Goal: Task Accomplishment & Management: Use online tool/utility

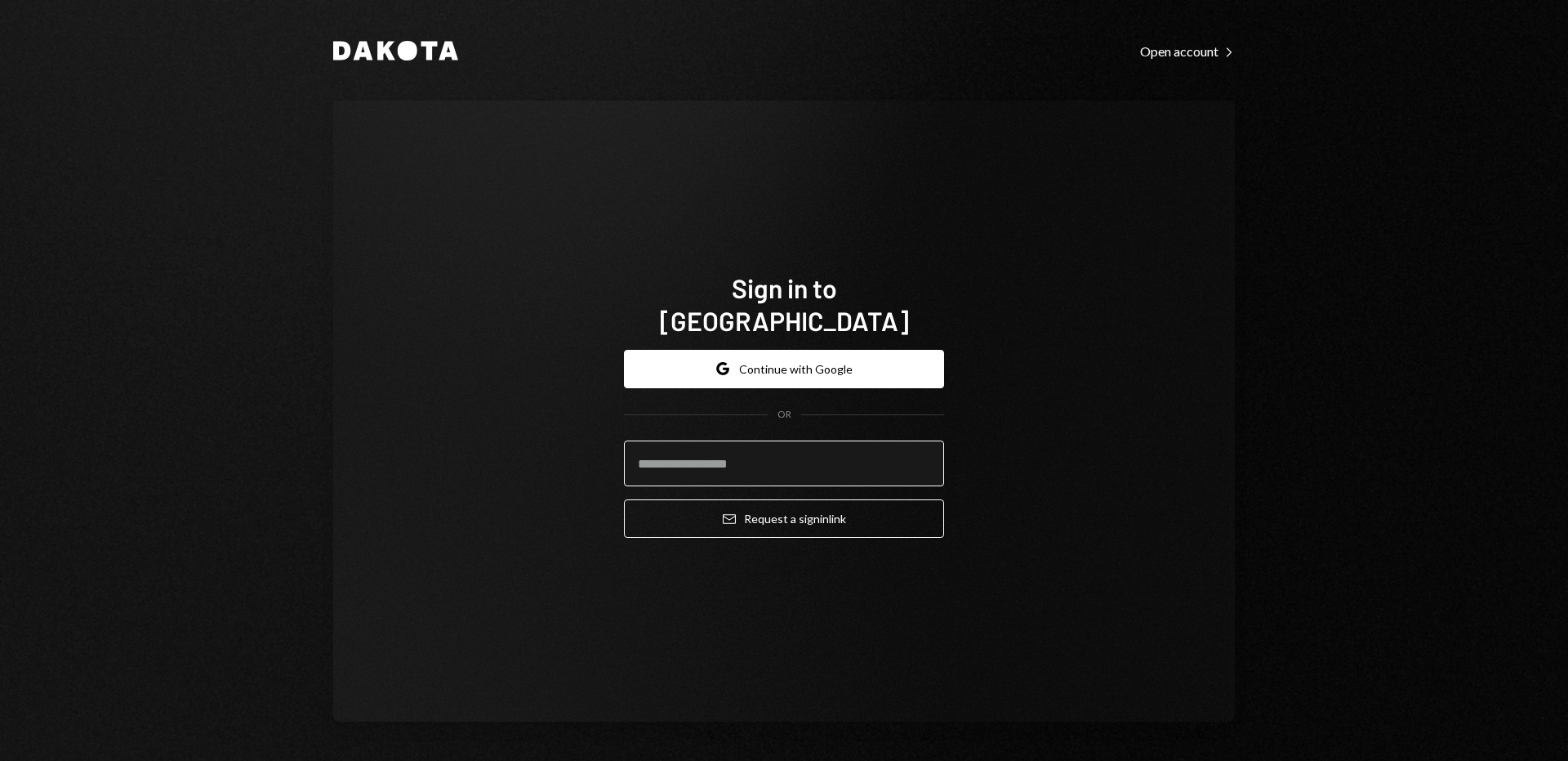
click at [698, 449] on input "email" at bounding box center [784, 463] width 321 height 46
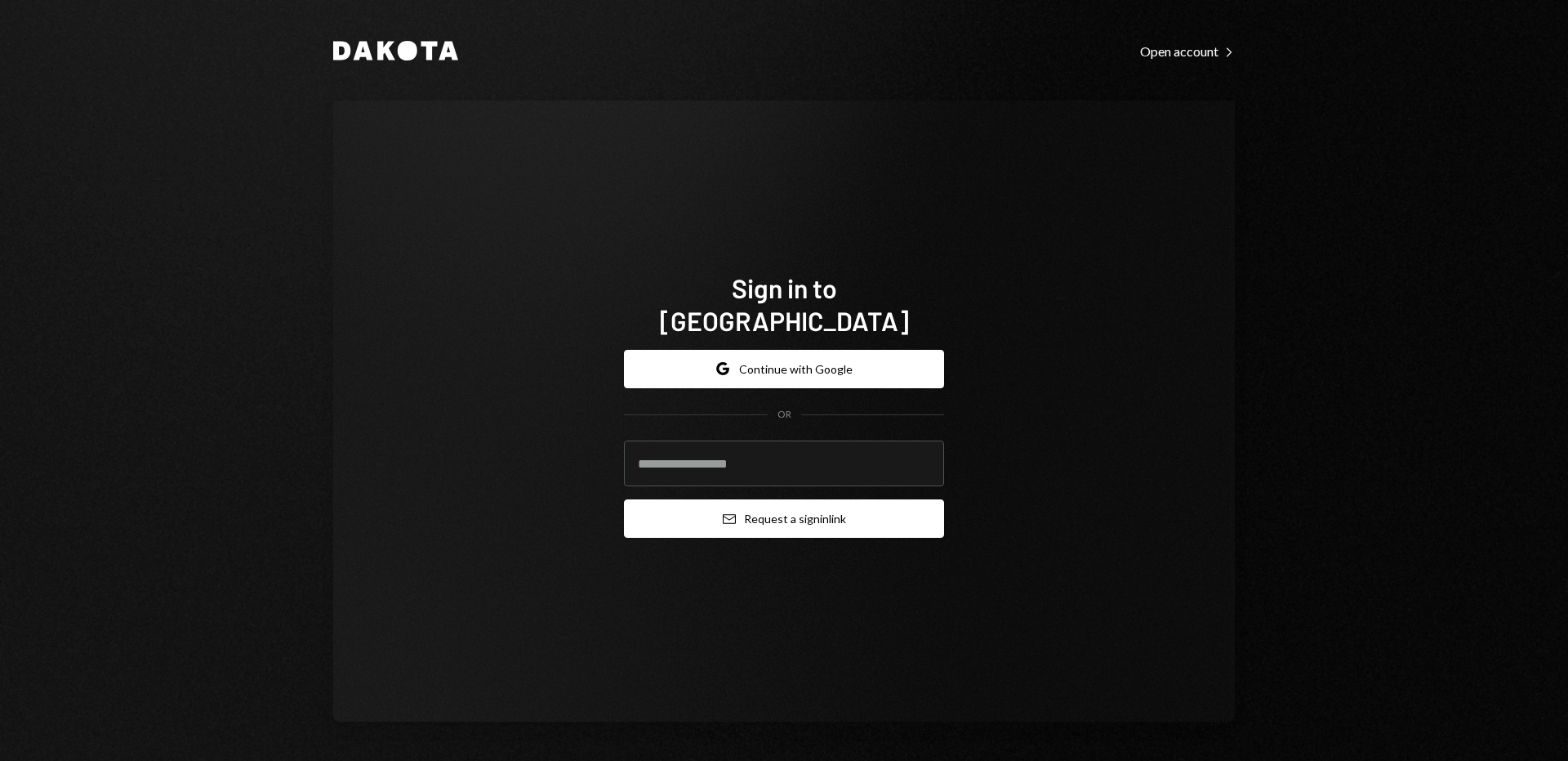
type input "**********"
click at [751, 508] on button "Email Request a sign in link" at bounding box center [784, 519] width 321 height 39
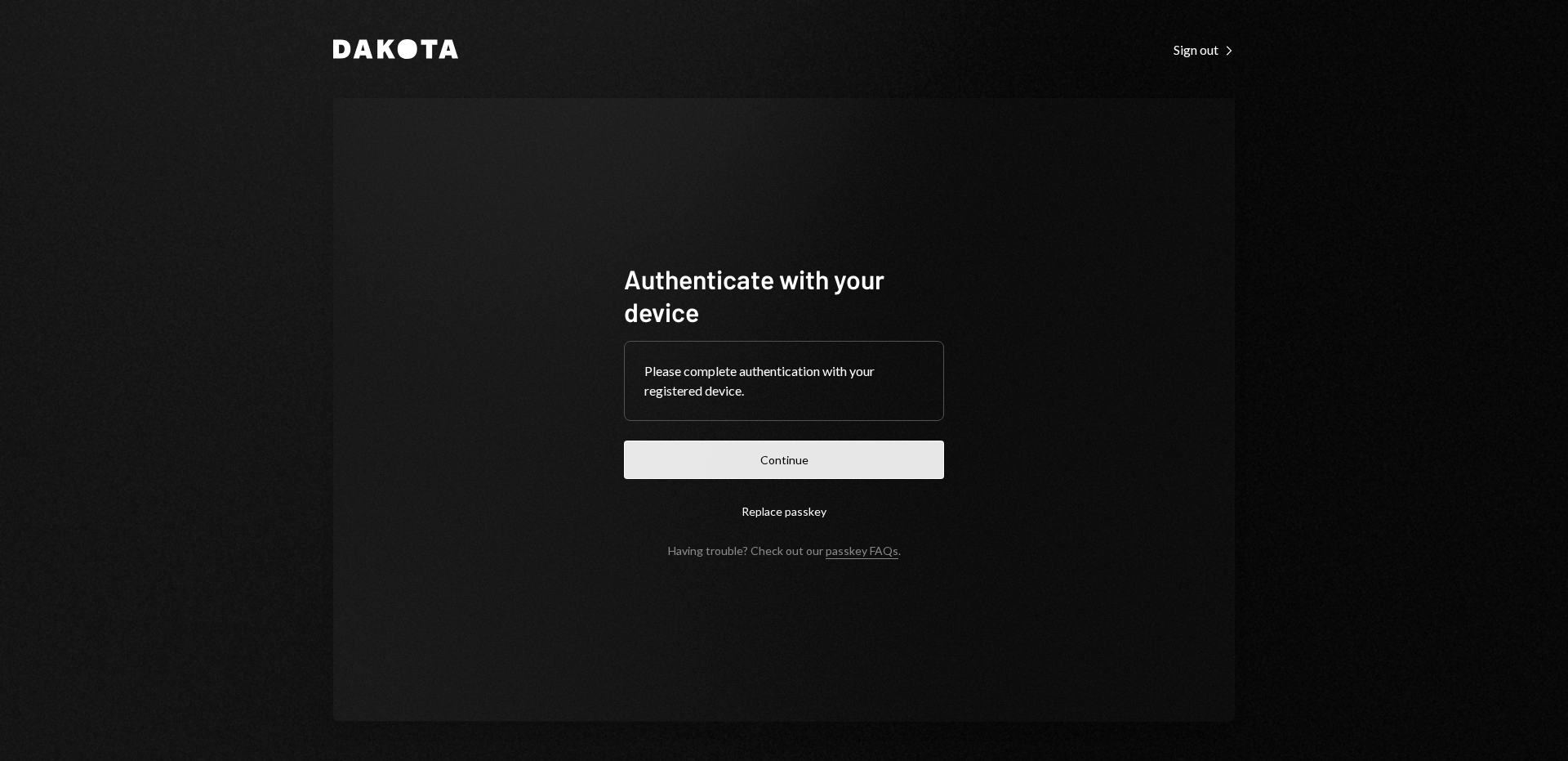
click at [782, 446] on button "Continue" at bounding box center [784, 459] width 321 height 39
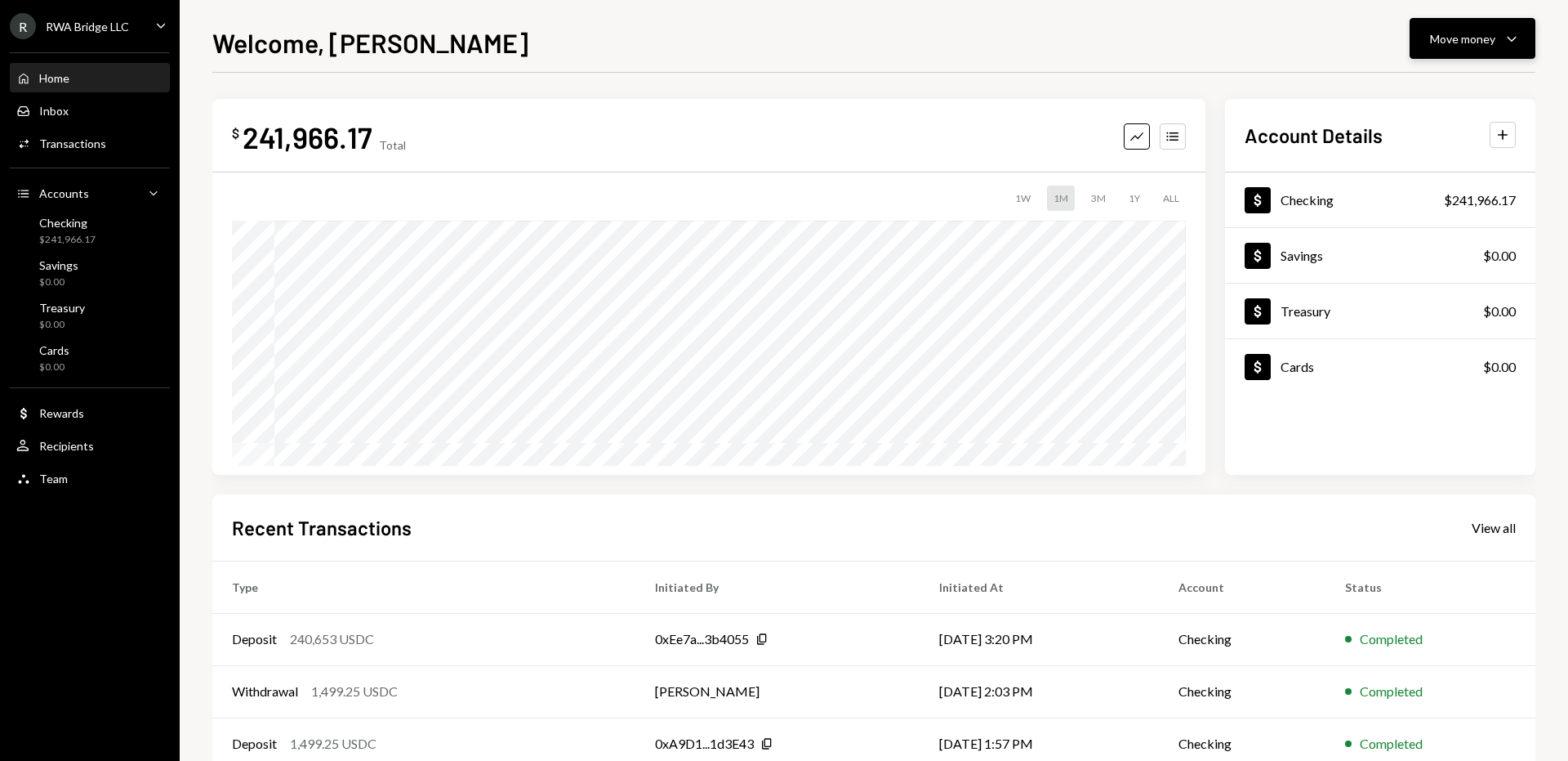
click at [1441, 42] on div "Move money" at bounding box center [1462, 39] width 65 height 17
click at [1421, 84] on div "Send" at bounding box center [1459, 87] width 119 height 17
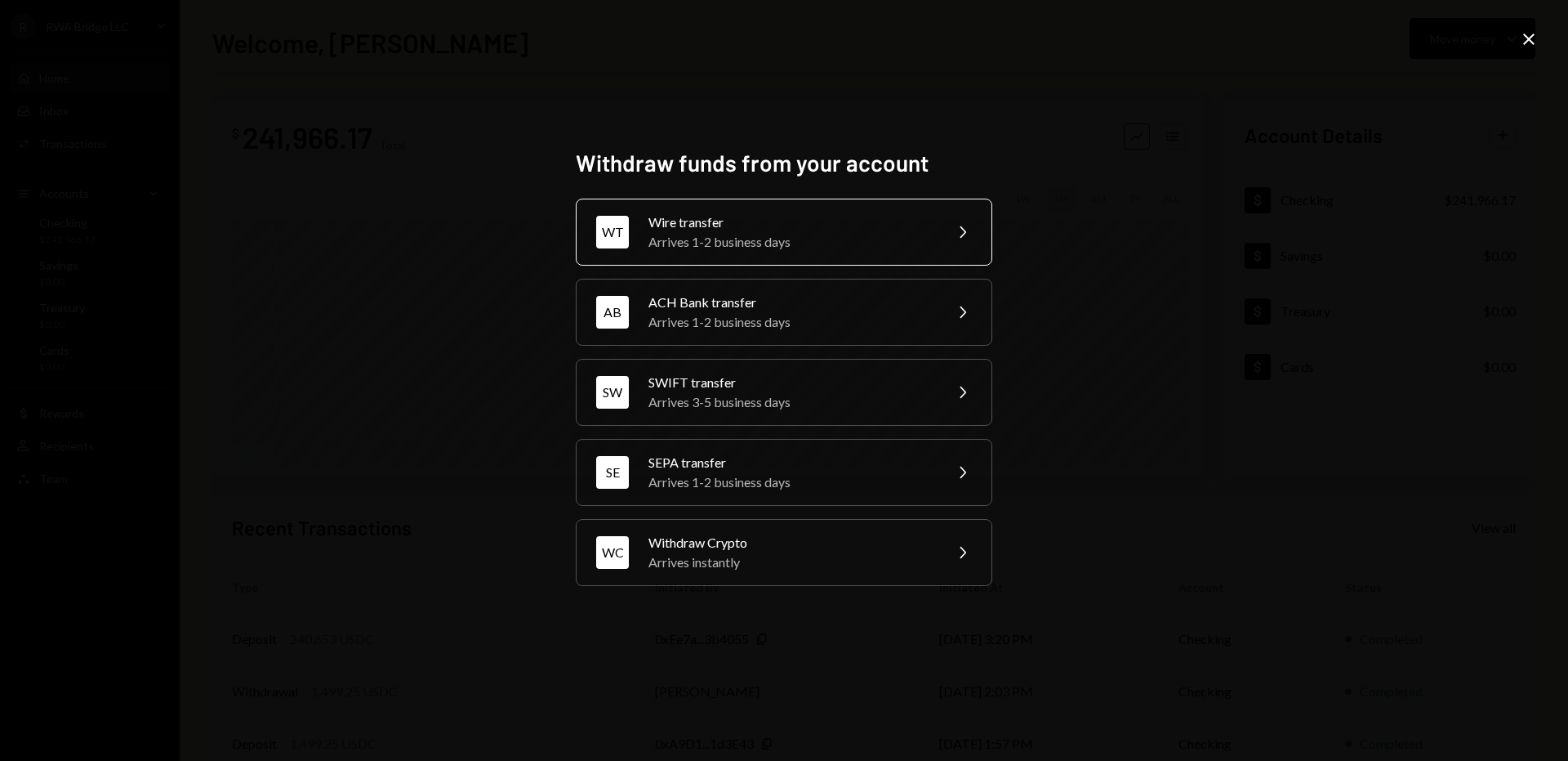
click at [798, 226] on div "Wire transfer" at bounding box center [790, 223] width 284 height 20
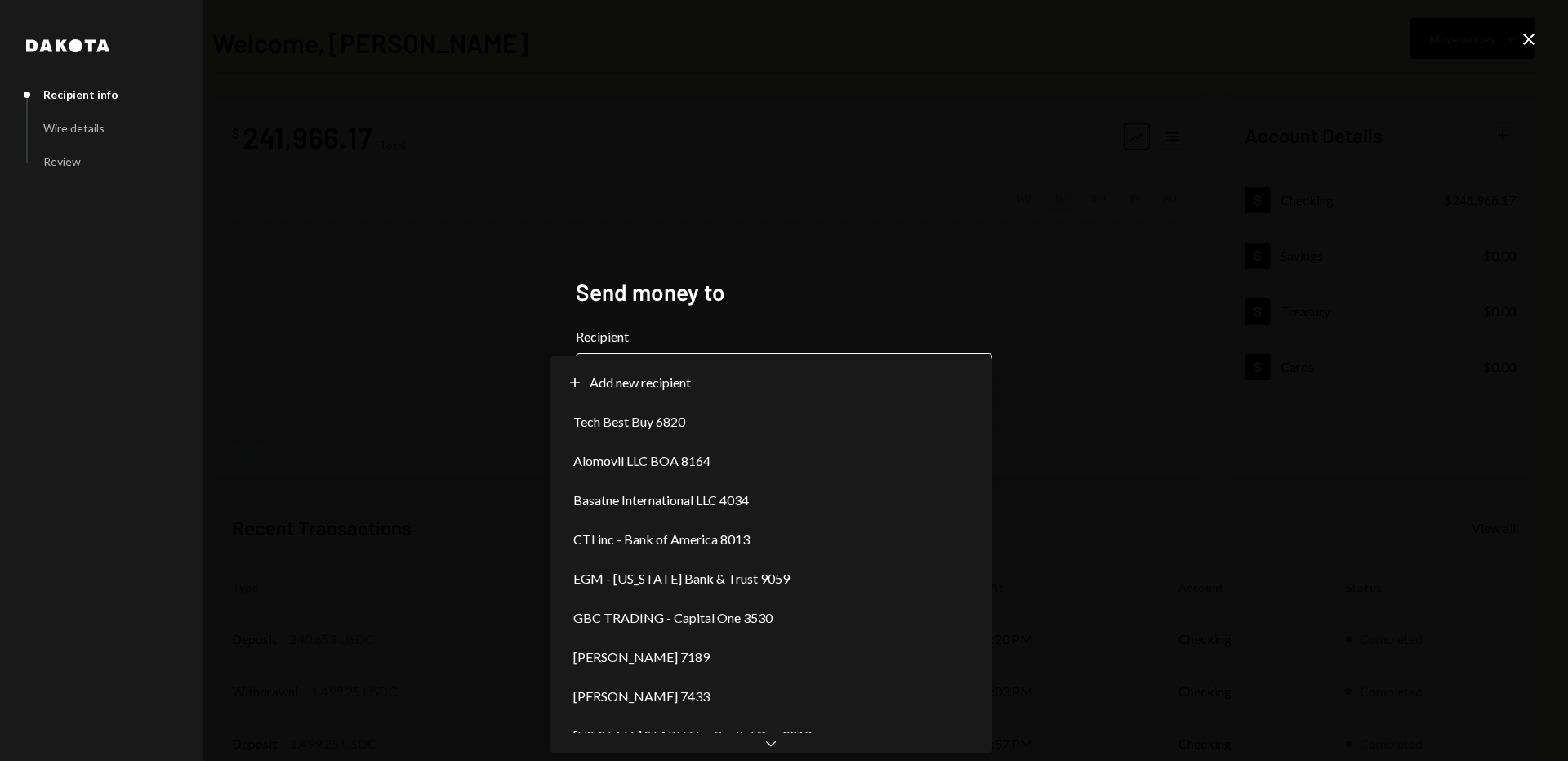
click at [733, 376] on body "**********" at bounding box center [784, 380] width 1568 height 761
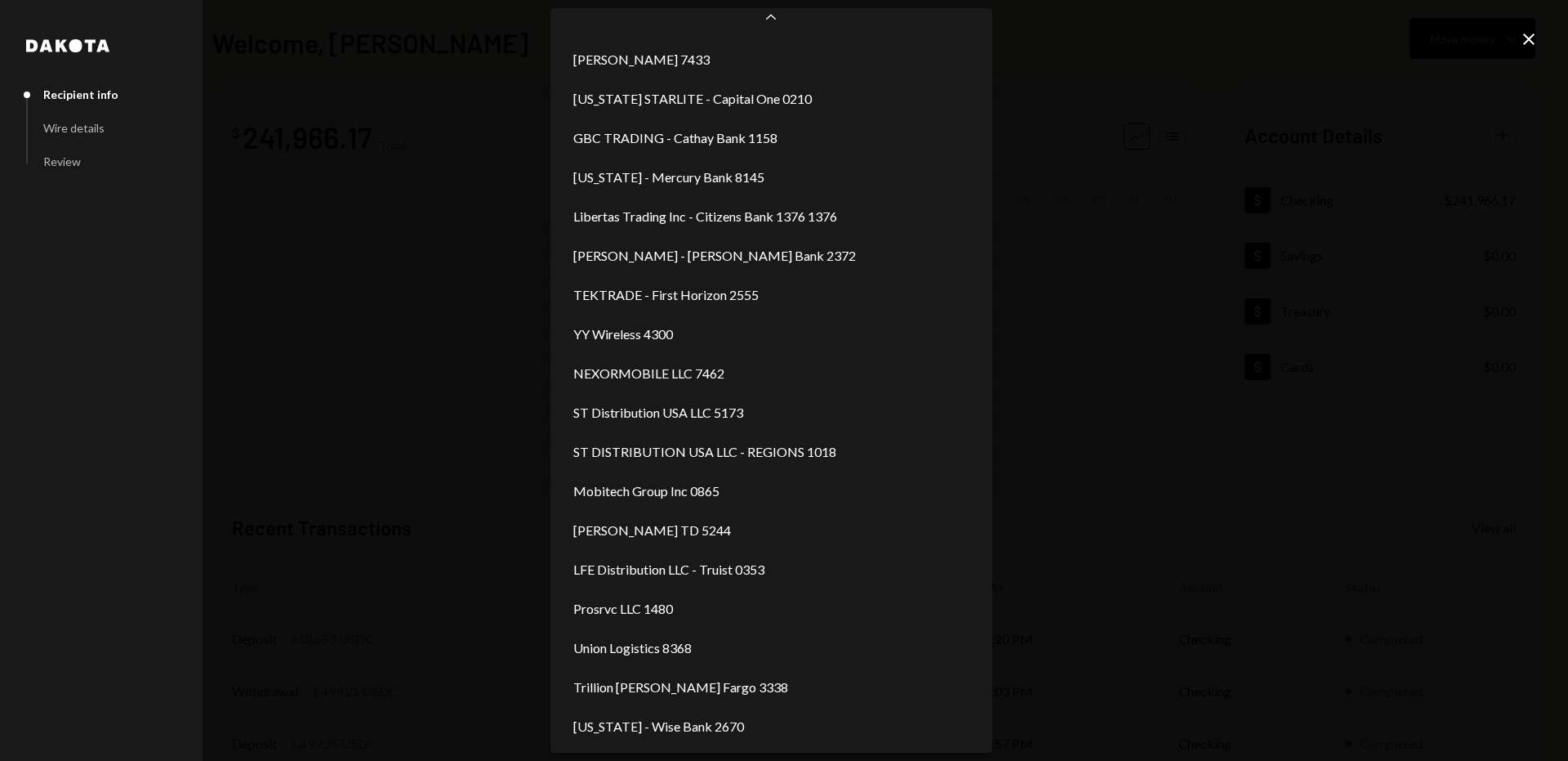
scroll to position [308, 0]
select select "**********"
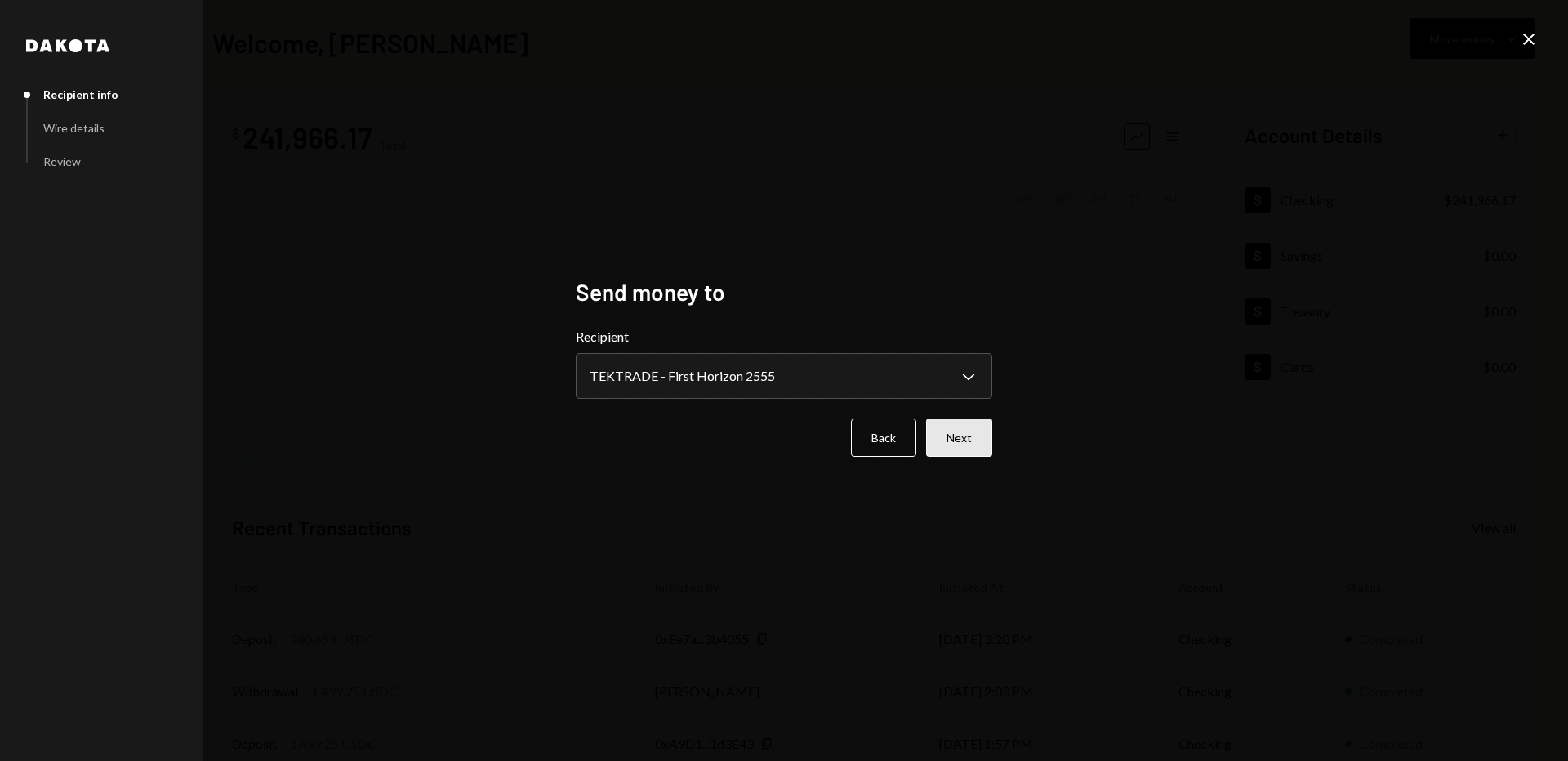
click at [967, 444] on button "Next" at bounding box center [959, 437] width 66 height 39
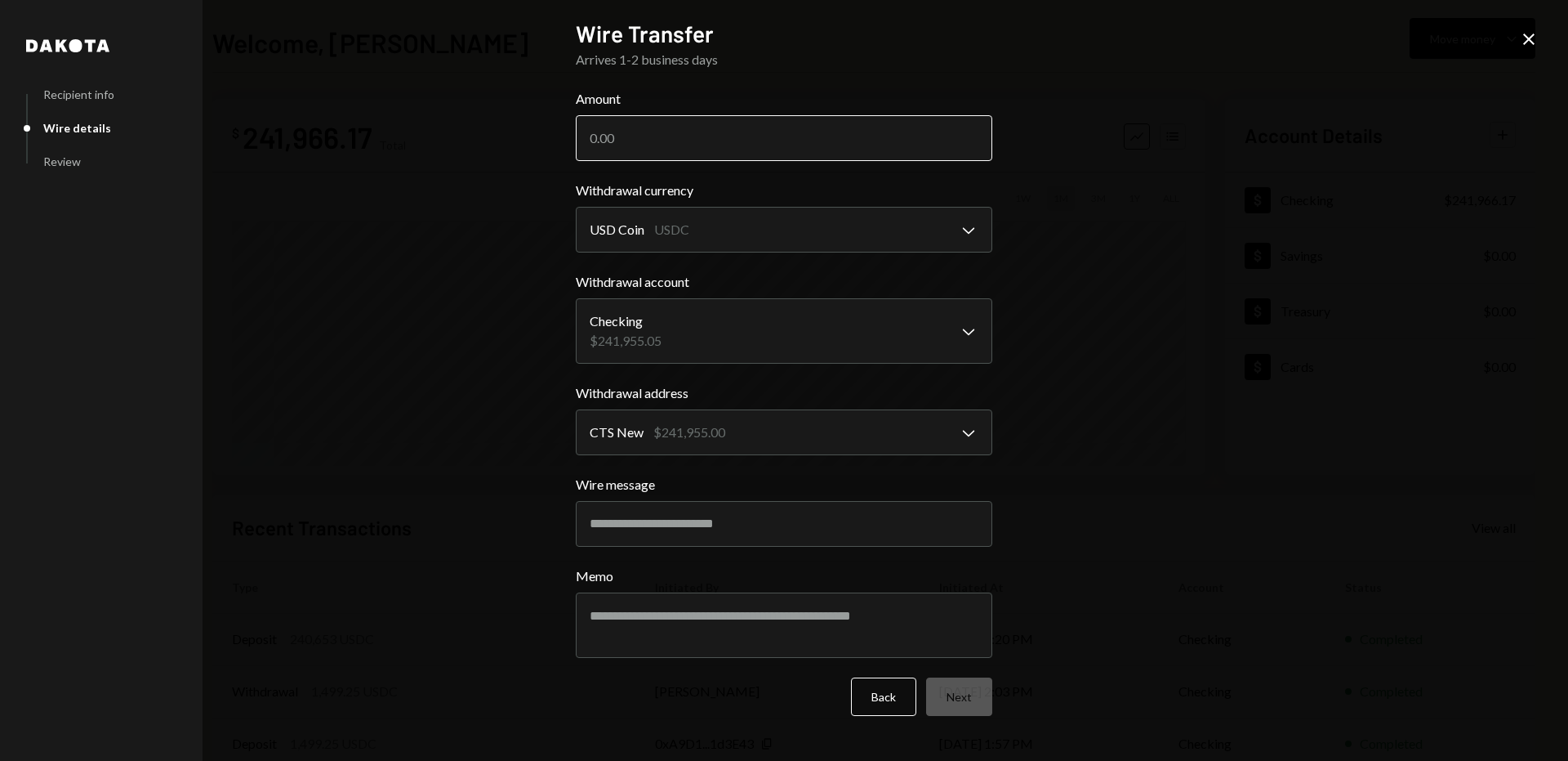
click at [703, 132] on input "Amount" at bounding box center [784, 139] width 416 height 46
type input "240000"
click at [681, 510] on input "Wire message" at bounding box center [784, 524] width 416 height 46
click at [962, 699] on button "Next" at bounding box center [959, 697] width 66 height 39
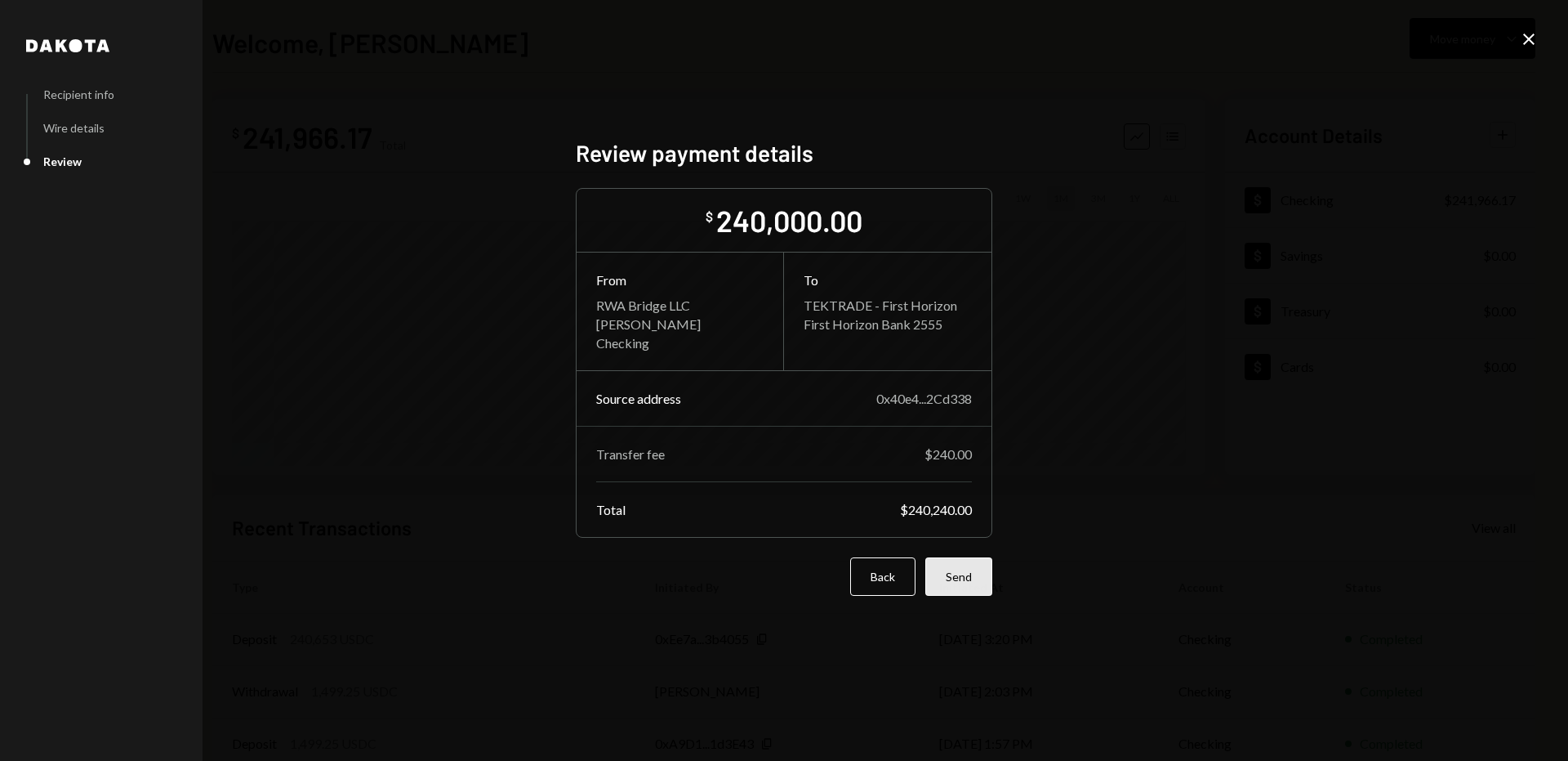
click at [968, 575] on button "Send" at bounding box center [958, 576] width 67 height 39
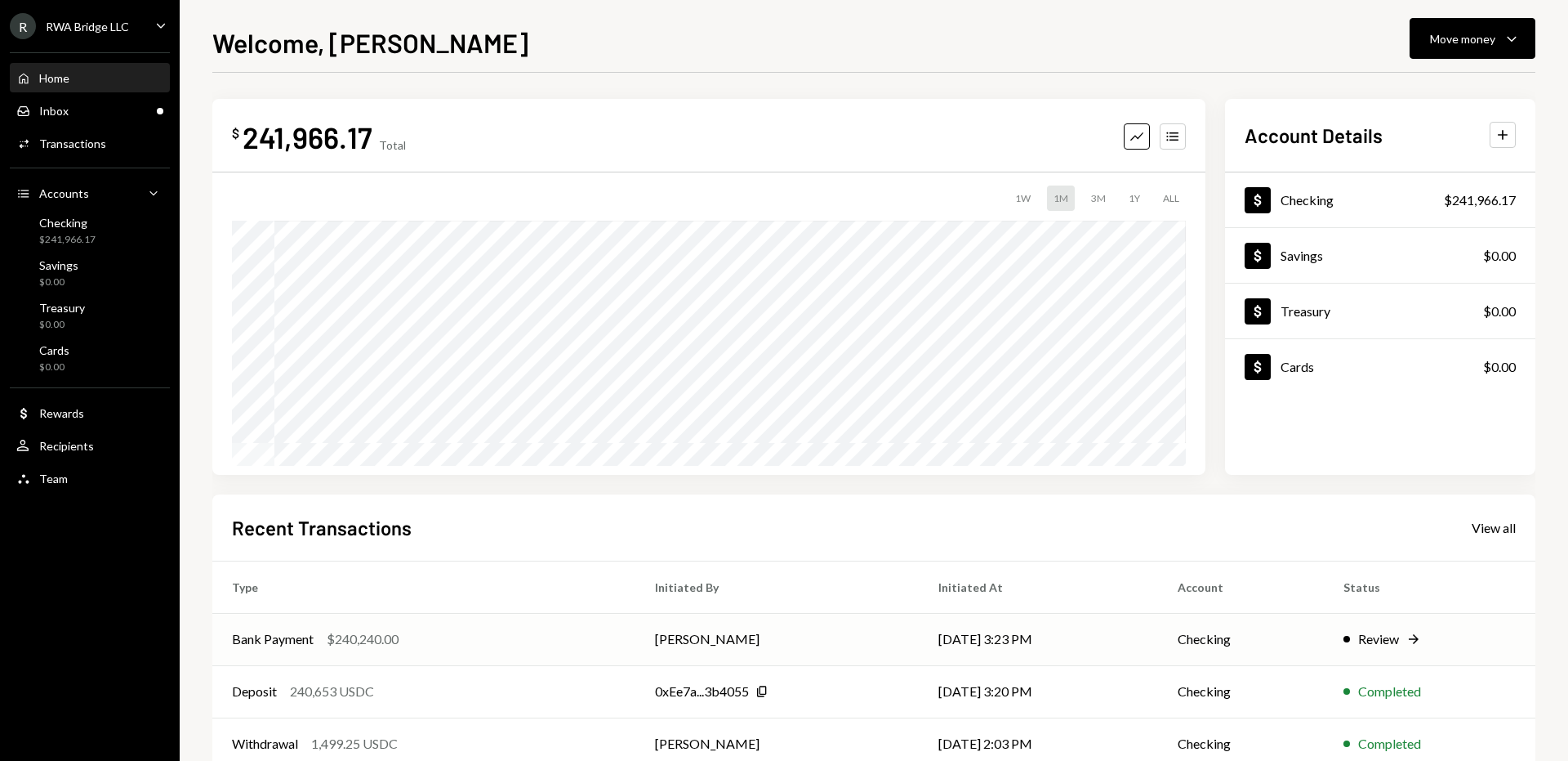
click at [864, 627] on td "[PERSON_NAME]" at bounding box center [777, 638] width 283 height 52
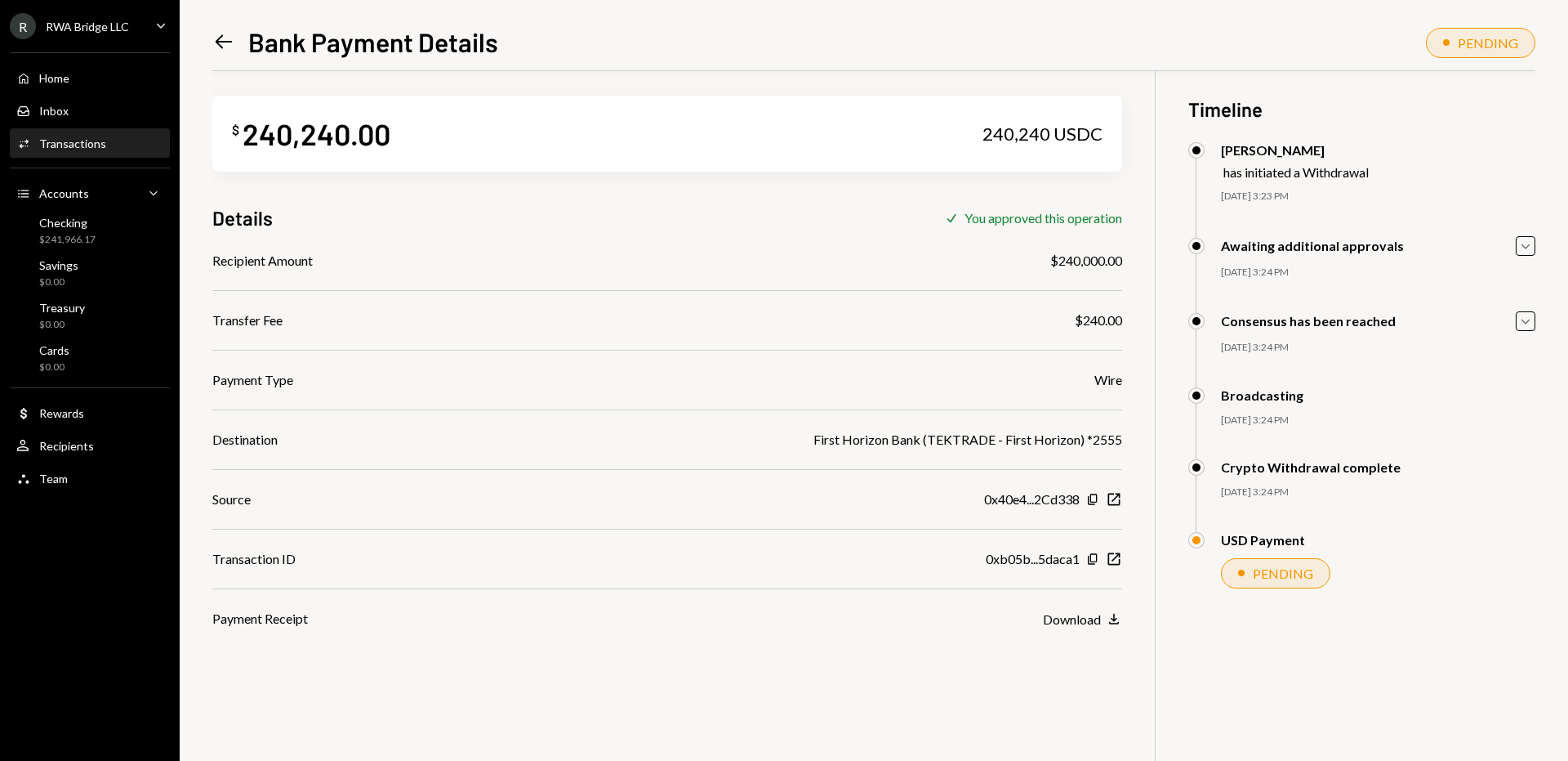
scroll to position [9, 0]
click at [73, 84] on div "Home Home" at bounding box center [90, 78] width 147 height 15
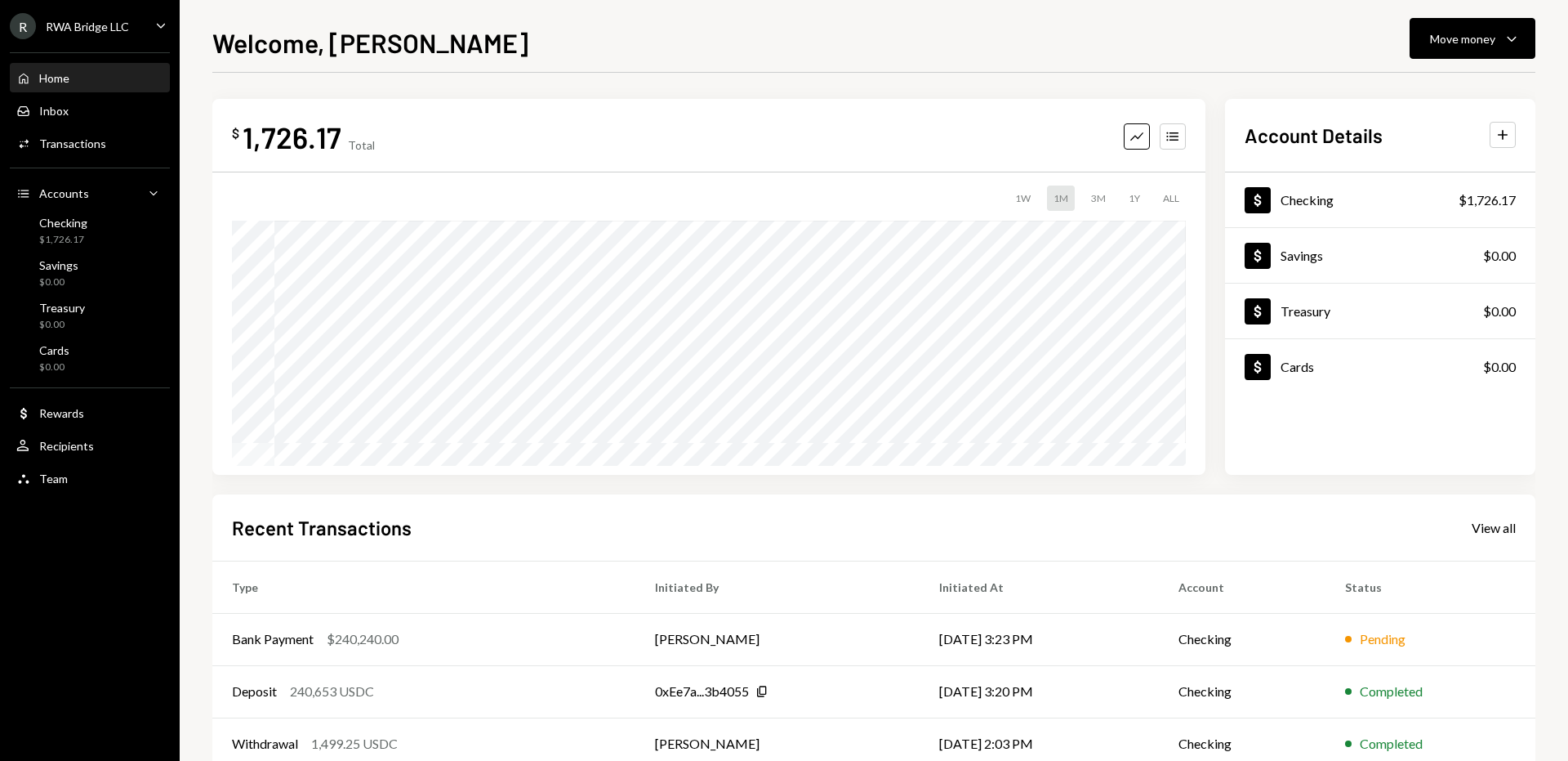
scroll to position [146, 0]
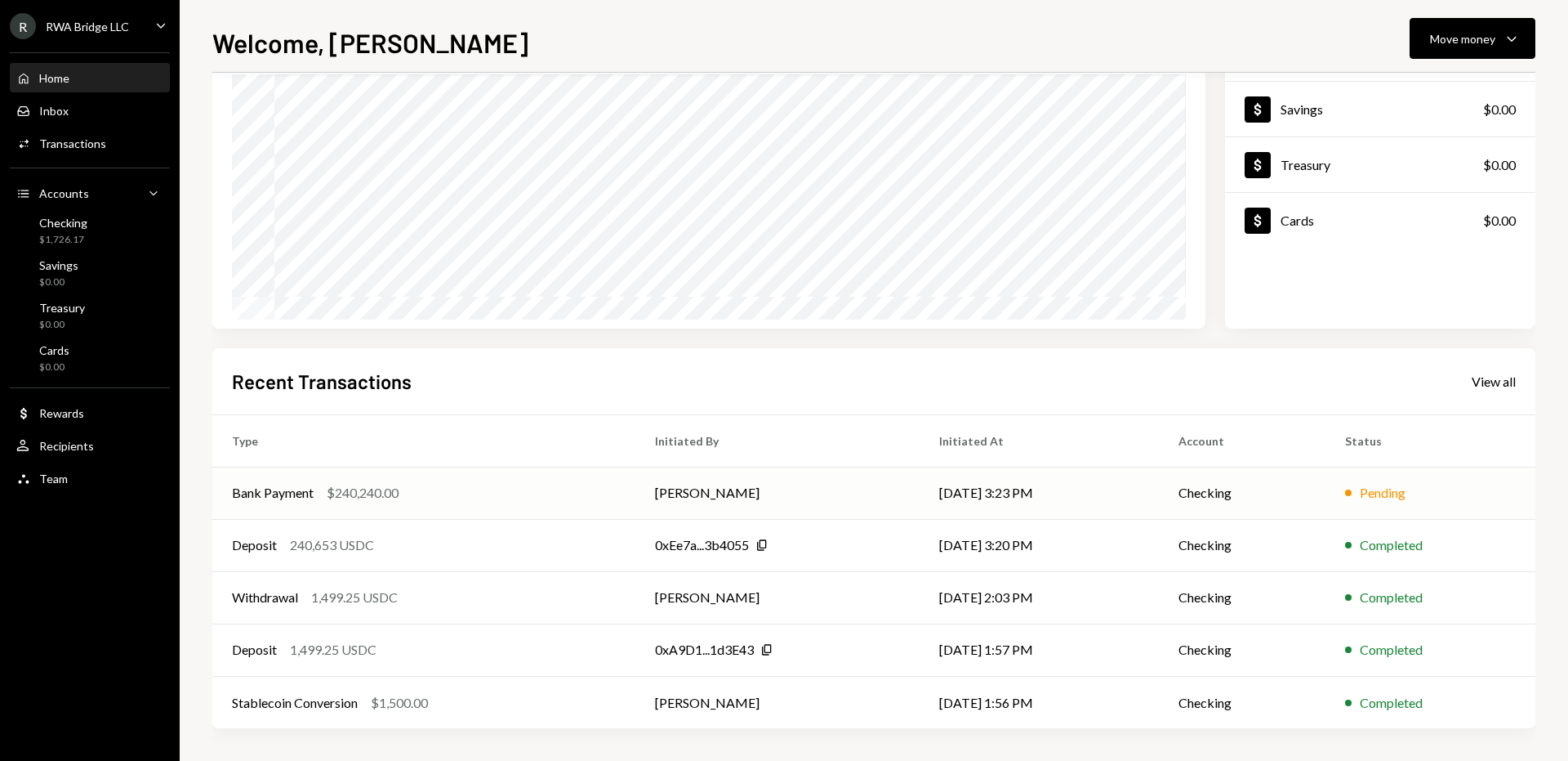
click at [703, 491] on td "[PERSON_NAME]" at bounding box center [777, 492] width 283 height 52
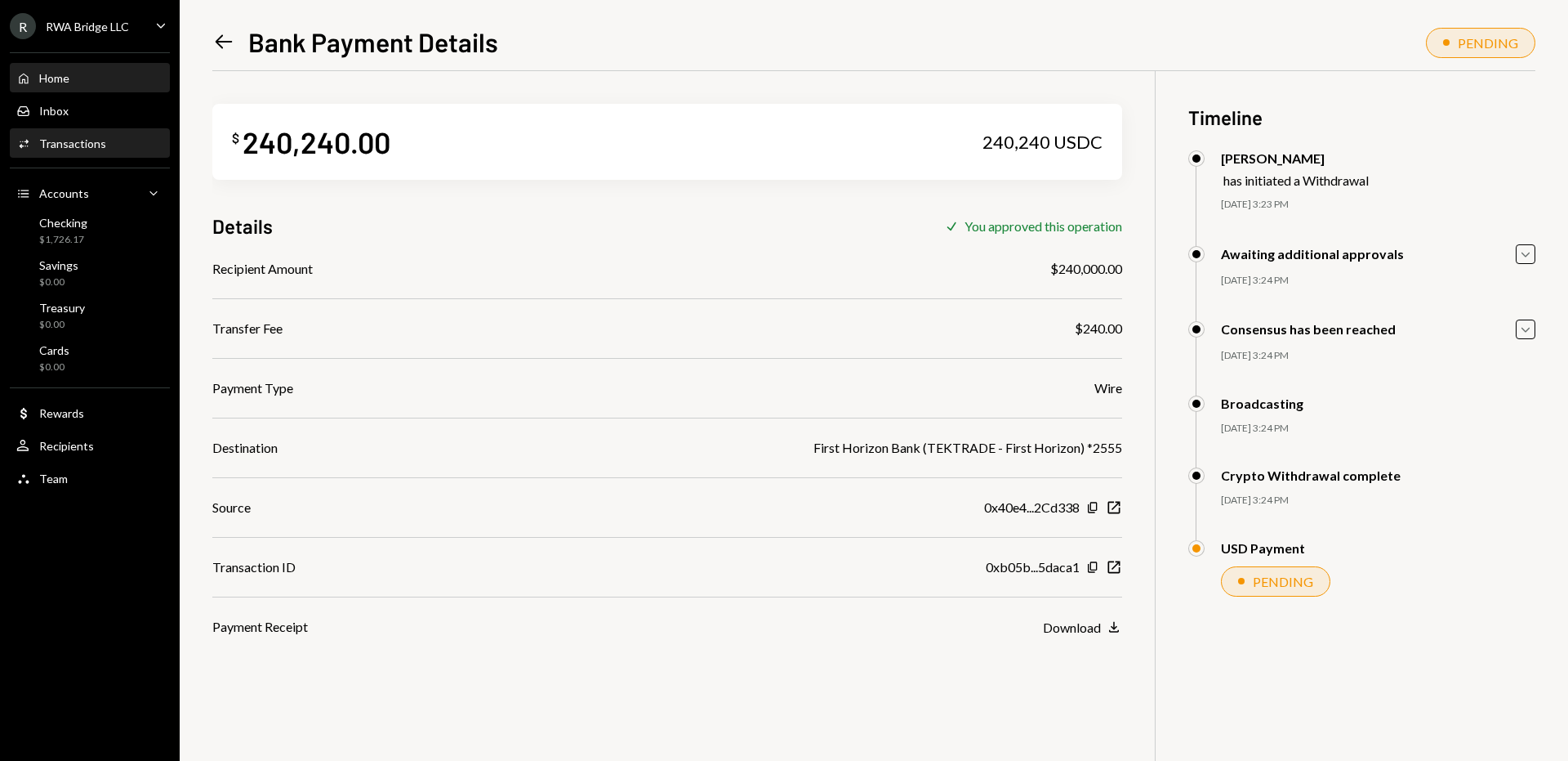
click at [73, 77] on div "Home Home" at bounding box center [90, 78] width 147 height 15
